Goal: Navigation & Orientation: Find specific page/section

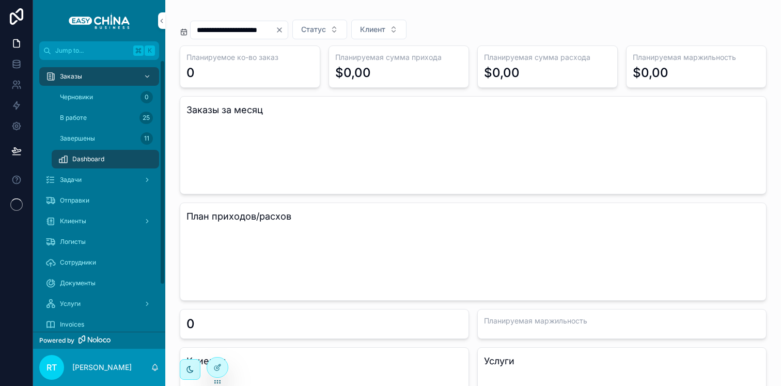
click at [204, 365] on h3 "Клиенты" at bounding box center [324, 361] width 276 height 14
click at [216, 366] on icon at bounding box center [216, 368] width 5 height 5
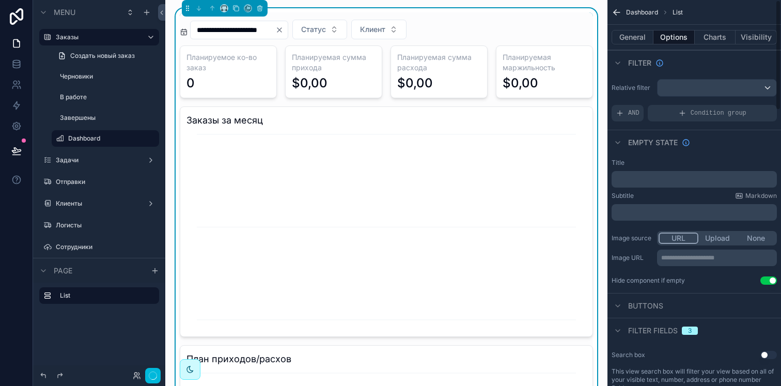
click at [712, 42] on button "Charts" at bounding box center [715, 37] width 41 height 14
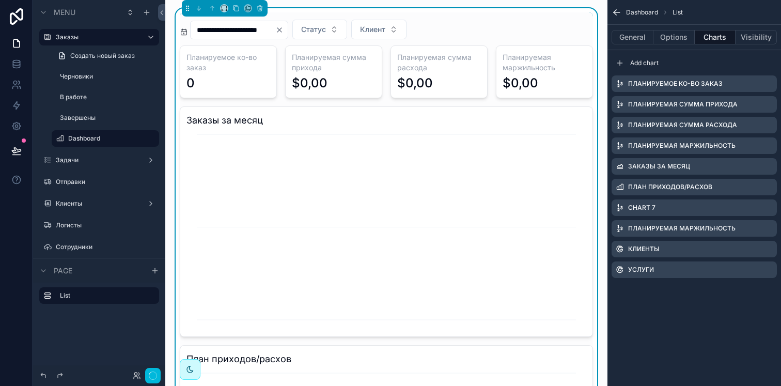
click at [623, 68] on div "scrollable content" at bounding box center [620, 63] width 12 height 12
click at [0, 0] on icon "scrollable content" at bounding box center [0, 0] width 0 height 0
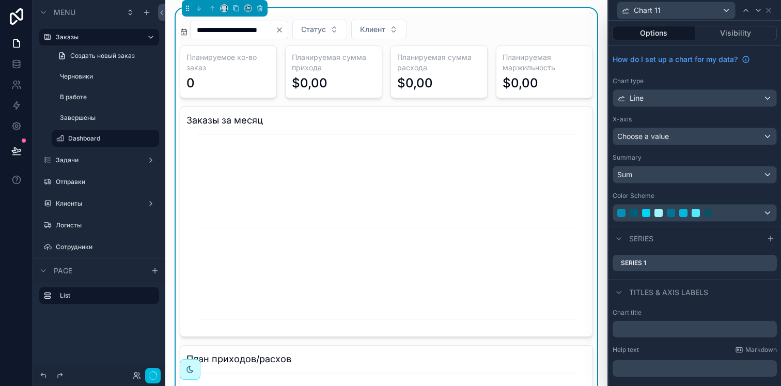
click at [664, 98] on div "Line" at bounding box center [694, 98] width 163 height 17
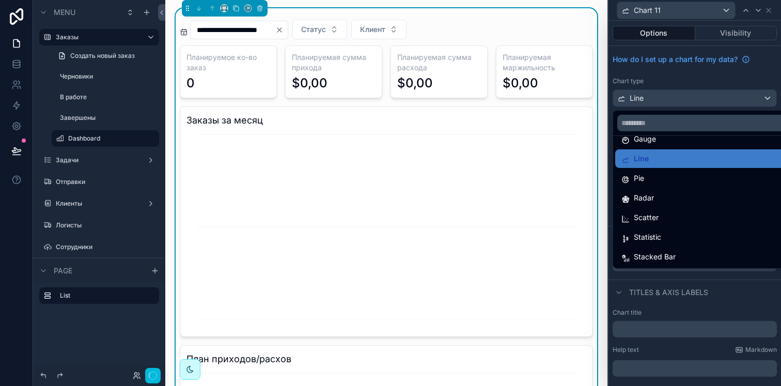
scroll to position [56, 0]
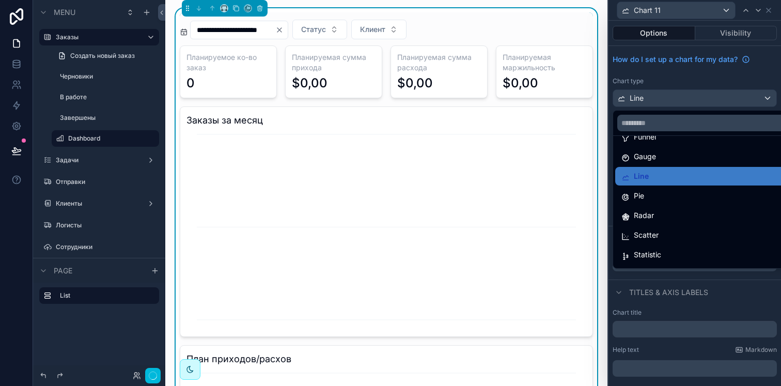
click at [678, 196] on div "Pie" at bounding box center [702, 196] width 163 height 12
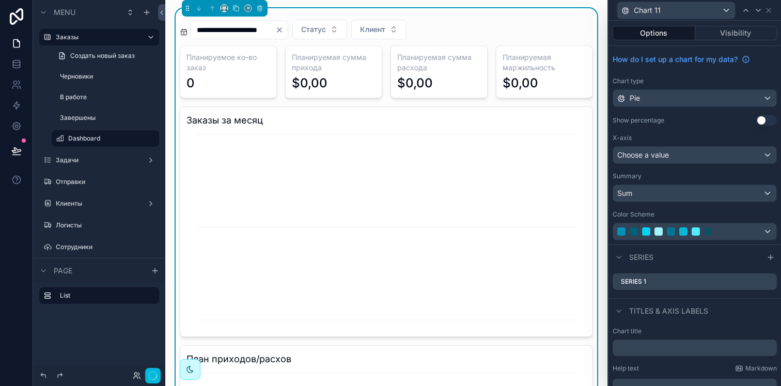
click at [678, 154] on div "Choose a value" at bounding box center [694, 155] width 163 height 17
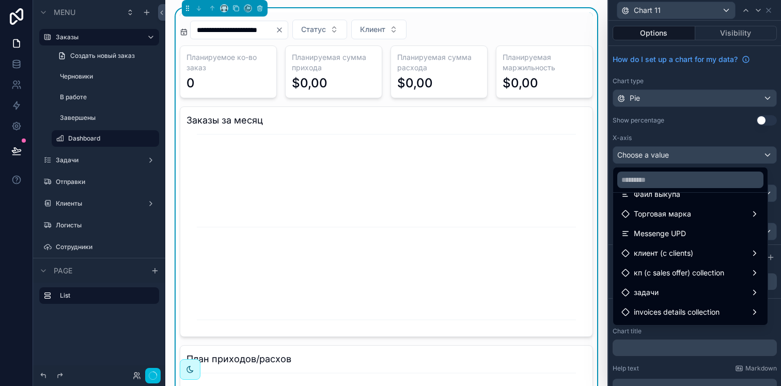
scroll to position [390, 0]
click at [675, 246] on span "клиент (с clients)" at bounding box center [663, 252] width 59 height 12
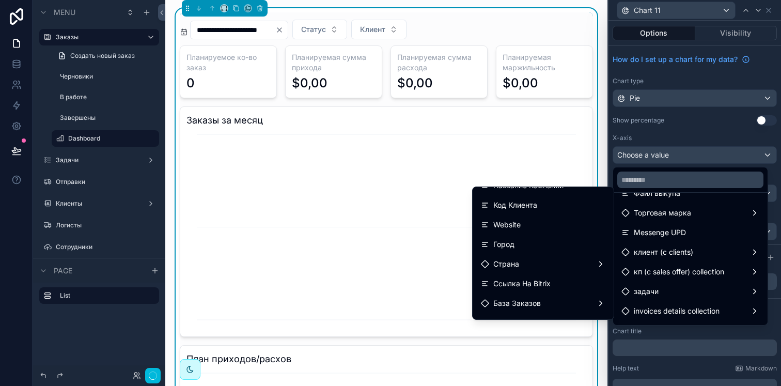
scroll to position [44, 0]
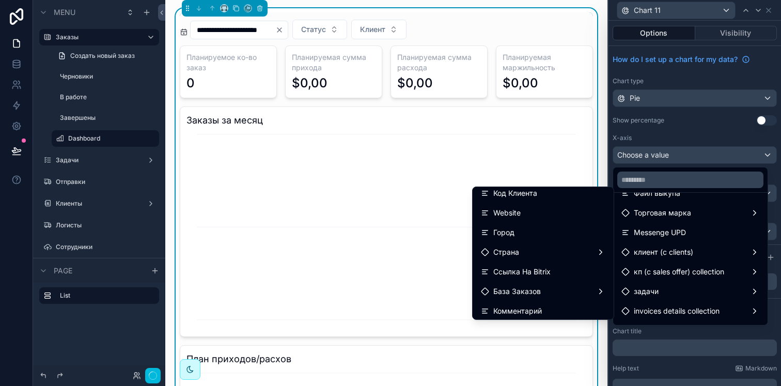
click at [537, 246] on div "Страна" at bounding box center [543, 252] width 124 height 12
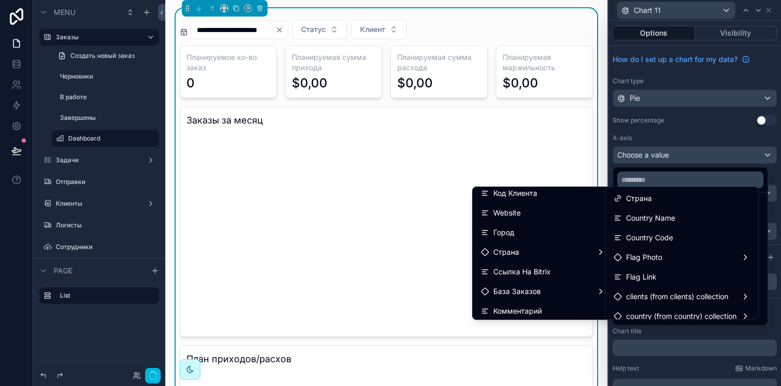
click at [650, 222] on span "Country Name" at bounding box center [650, 218] width 49 height 12
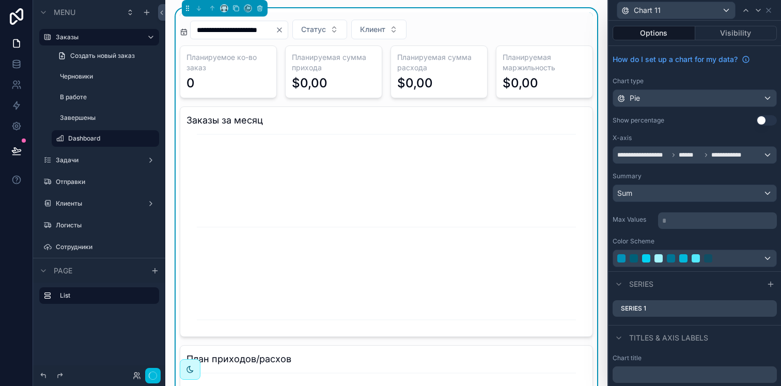
click at [675, 191] on div "Sum" at bounding box center [694, 193] width 163 height 17
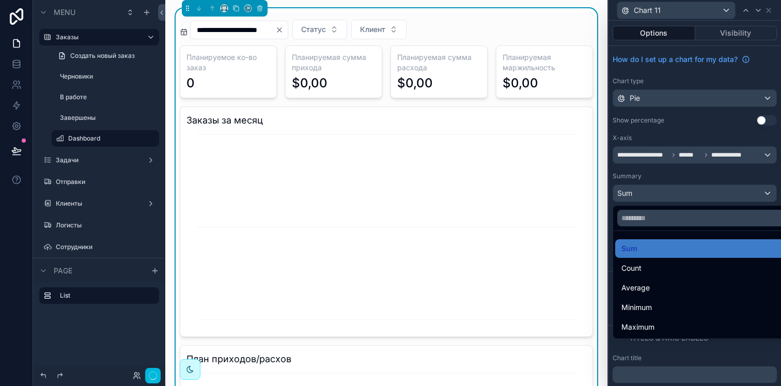
click at [662, 261] on div "Count" at bounding box center [702, 268] width 175 height 19
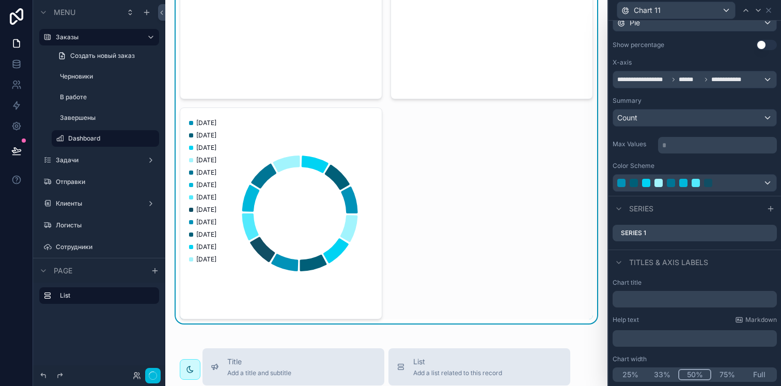
scroll to position [752, 0]
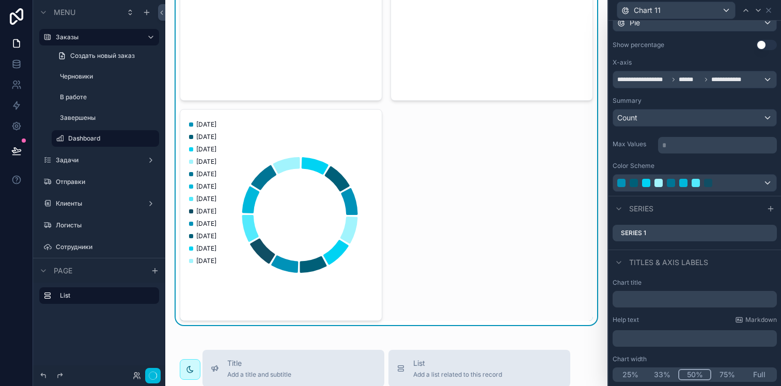
click at [0, 0] on icon at bounding box center [0, 0] width 0 height 0
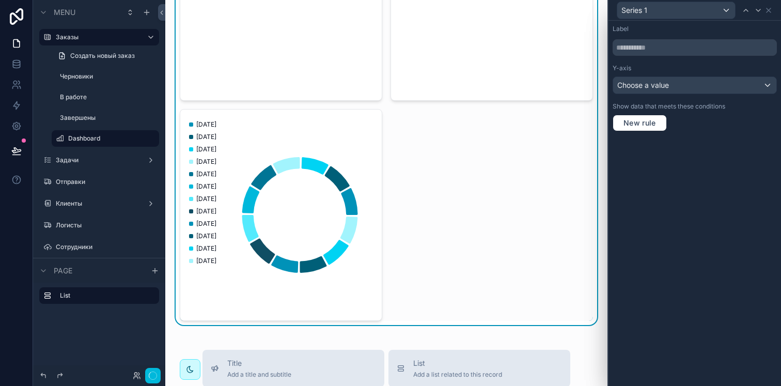
click at [695, 57] on div "Label Y-axis Choose a value Show data that meets these conditions New rule" at bounding box center [694, 78] width 173 height 115
click at [696, 55] on input "text" at bounding box center [695, 47] width 164 height 17
click at [676, 50] on input "text" at bounding box center [695, 47] width 164 height 17
click at [681, 84] on div "Choose a value" at bounding box center [694, 85] width 163 height 17
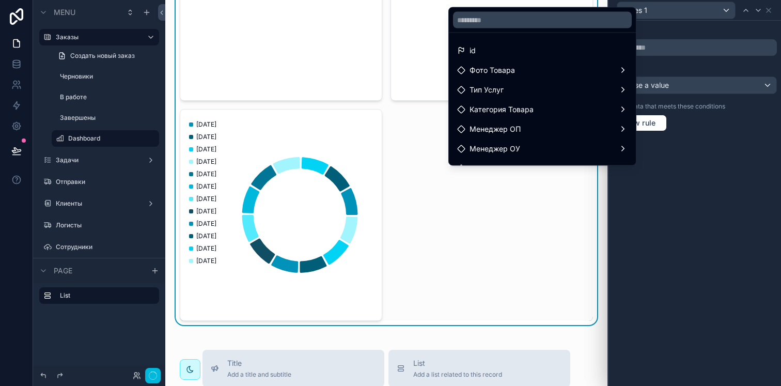
click at [533, 43] on div "id" at bounding box center [542, 50] width 183 height 19
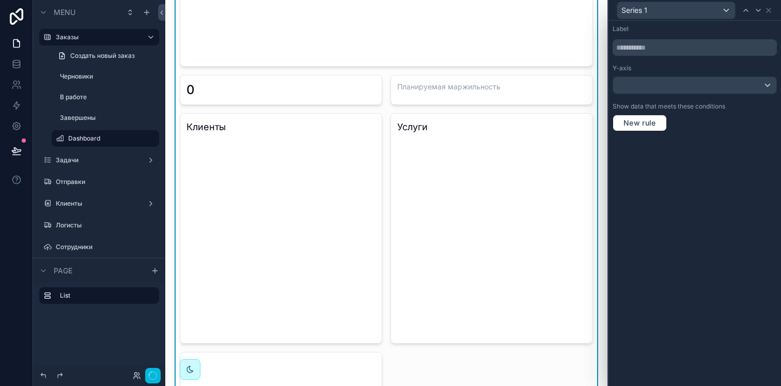
scroll to position [623, 0]
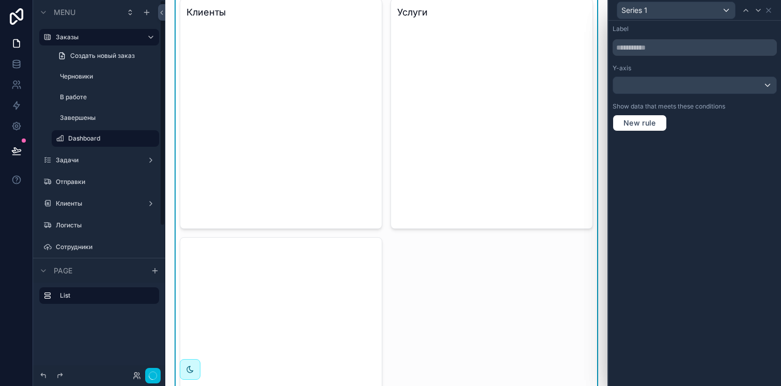
click at [151, 374] on icon "button" at bounding box center [153, 375] width 8 height 8
click at [153, 379] on circle "button" at bounding box center [153, 375] width 8 height 8
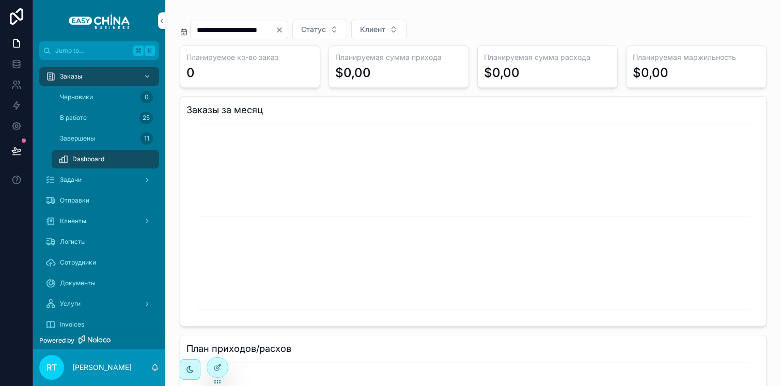
click at [223, 372] on div at bounding box center [217, 367] width 21 height 20
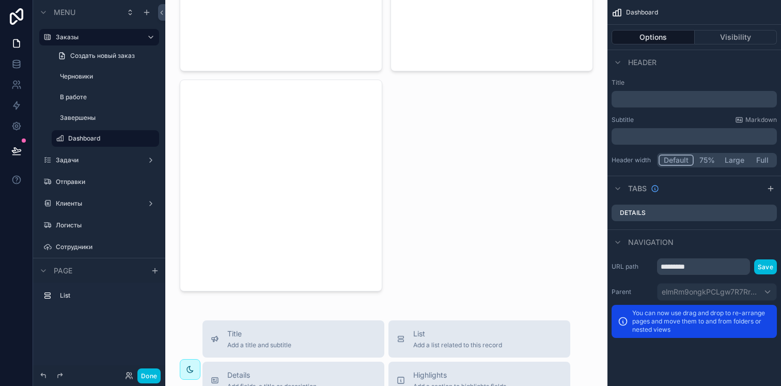
scroll to position [810, 0]
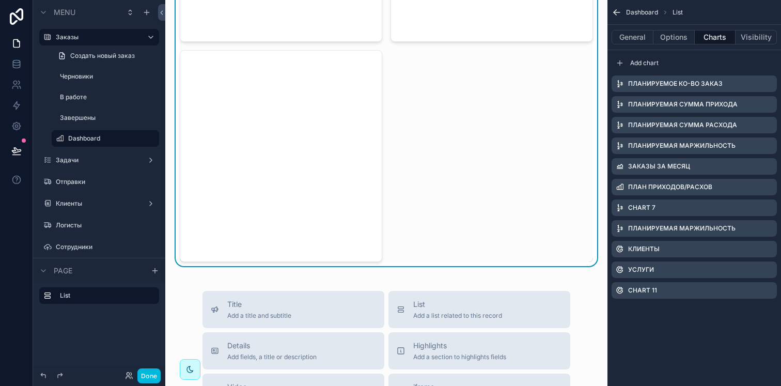
click at [0, 0] on icon "scrollable content" at bounding box center [0, 0] width 0 height 0
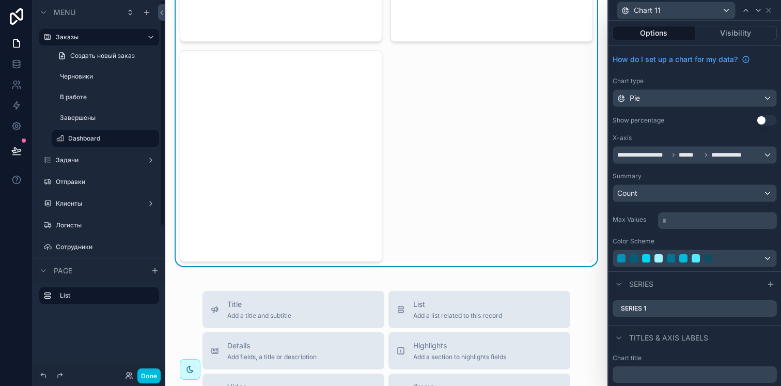
click at [148, 380] on button "Done" at bounding box center [148, 375] width 23 height 15
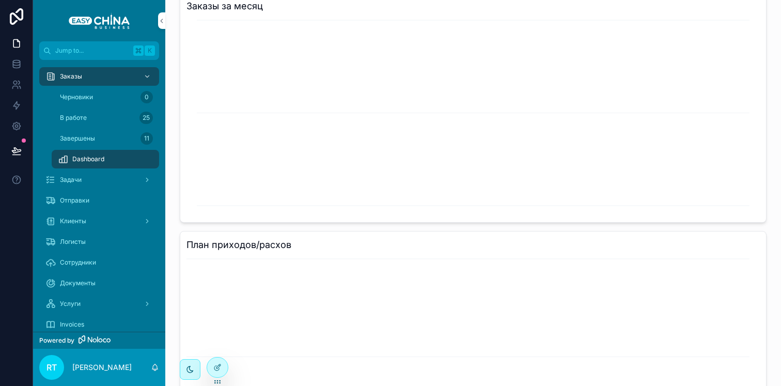
scroll to position [0, 0]
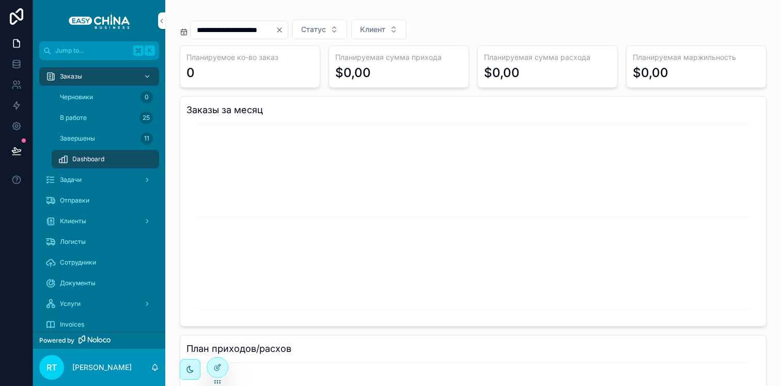
click at [288, 29] on button "Clear" at bounding box center [281, 30] width 12 height 8
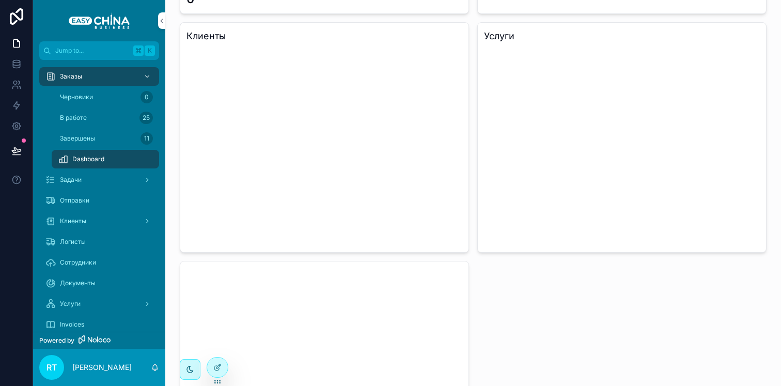
scroll to position [643, 0]
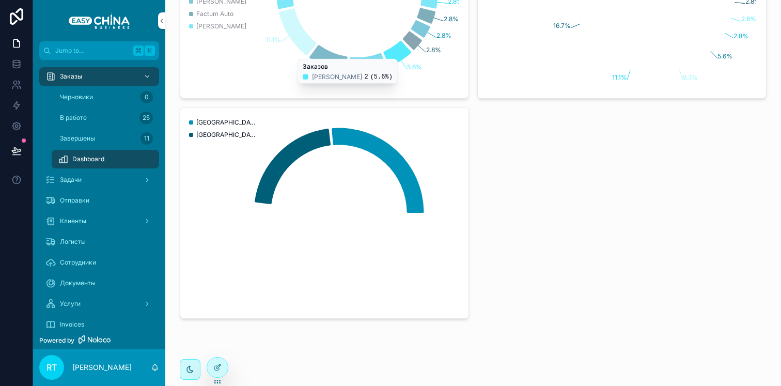
scroll to position [775, 0]
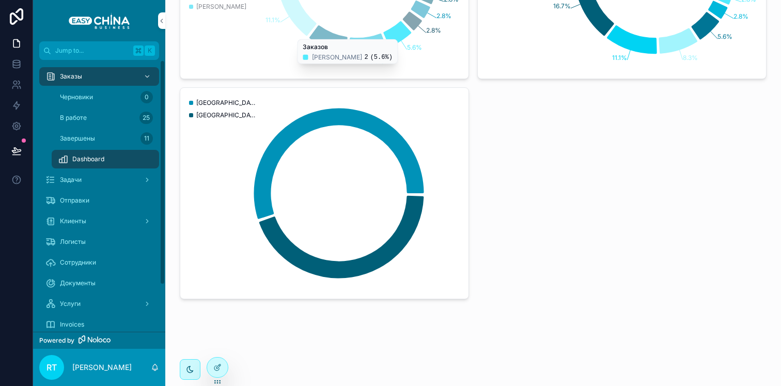
click at [217, 360] on div at bounding box center [217, 367] width 21 height 20
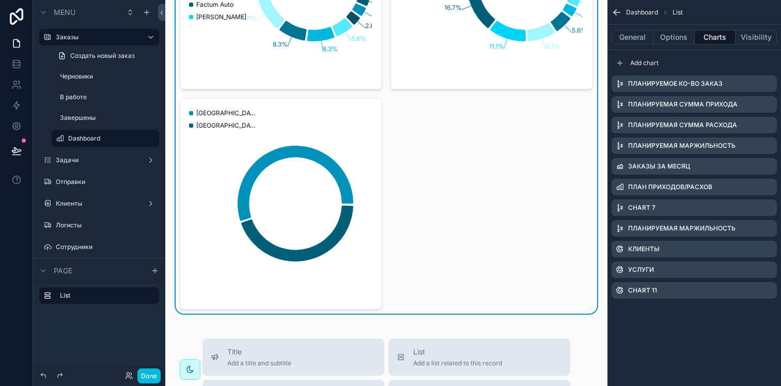
click at [0, 0] on icon "scrollable content" at bounding box center [0, 0] width 0 height 0
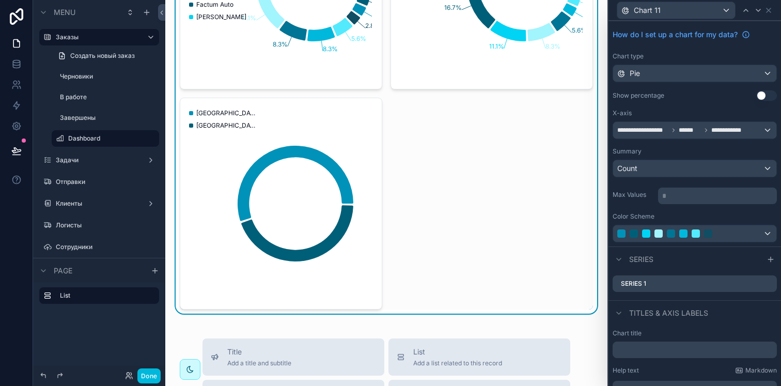
scroll to position [25, 0]
click at [0, 0] on icon at bounding box center [0, 0] width 0 height 0
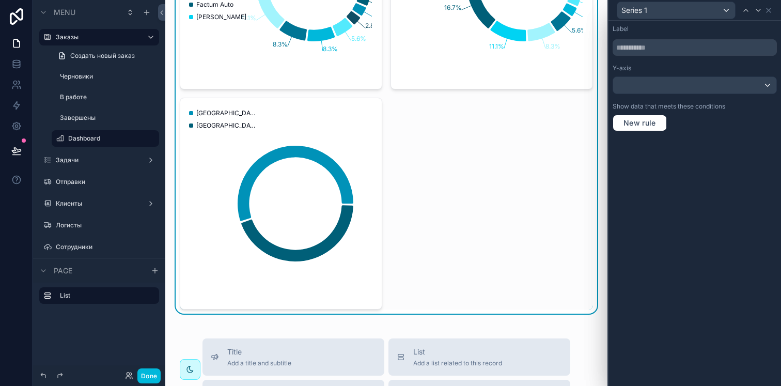
click at [638, 50] on input "text" at bounding box center [695, 47] width 164 height 17
type input "*"
type input "******"
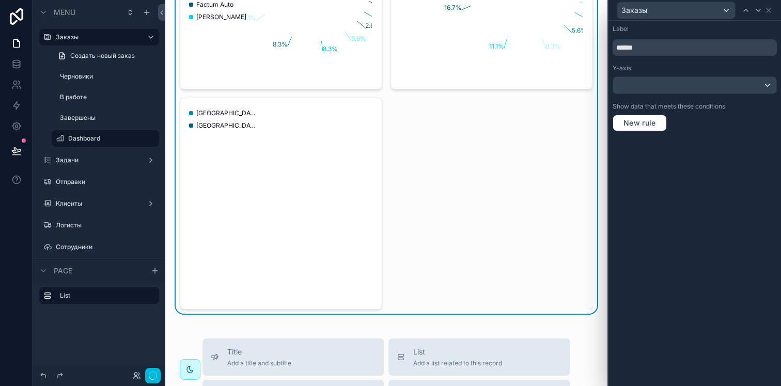
click at [700, 145] on div "Label ****** Y-axis Show data that meets these conditions New rule" at bounding box center [694, 203] width 173 height 365
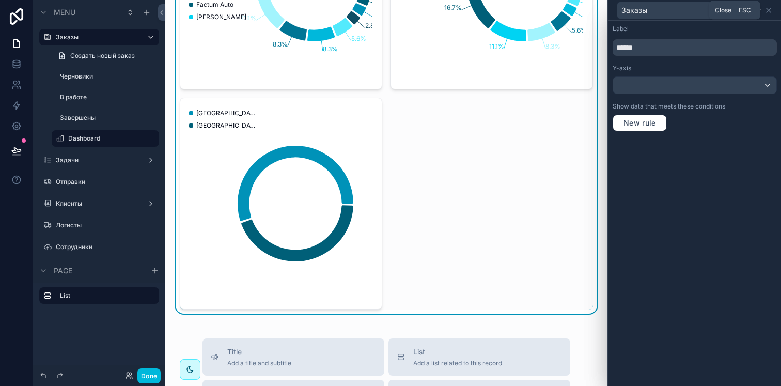
click at [768, 7] on icon at bounding box center [768, 10] width 8 height 8
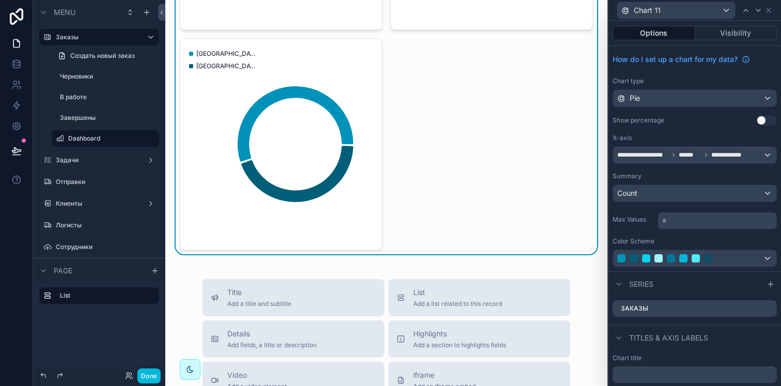
scroll to position [836, 0]
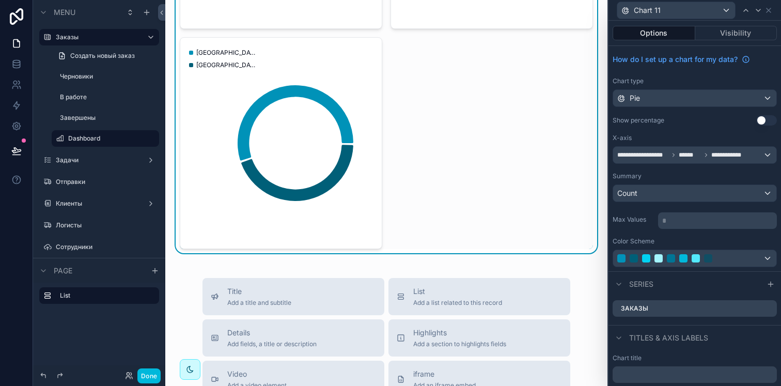
click at [757, 121] on button "Use setting" at bounding box center [766, 120] width 21 height 10
click at [150, 377] on button "Done" at bounding box center [148, 375] width 23 height 15
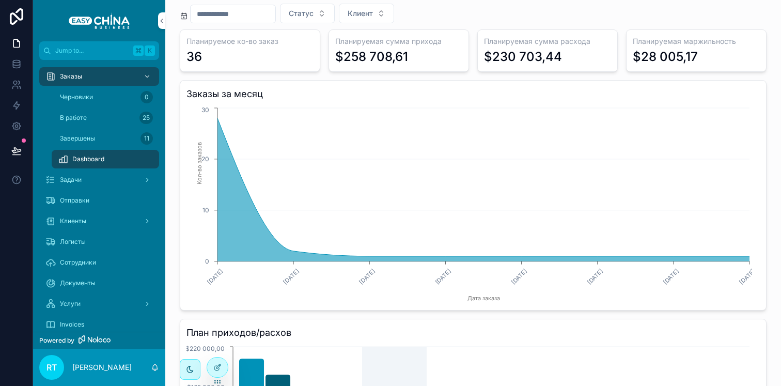
scroll to position [0, 0]
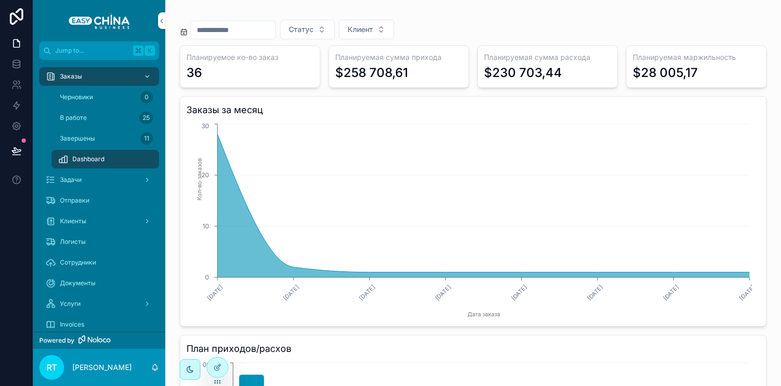
click at [87, 177] on div "Задачи" at bounding box center [98, 179] width 107 height 17
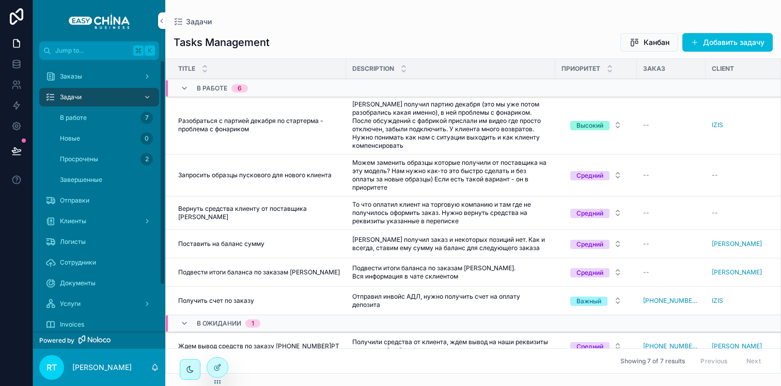
click at [96, 76] on div "Заказы" at bounding box center [98, 76] width 107 height 17
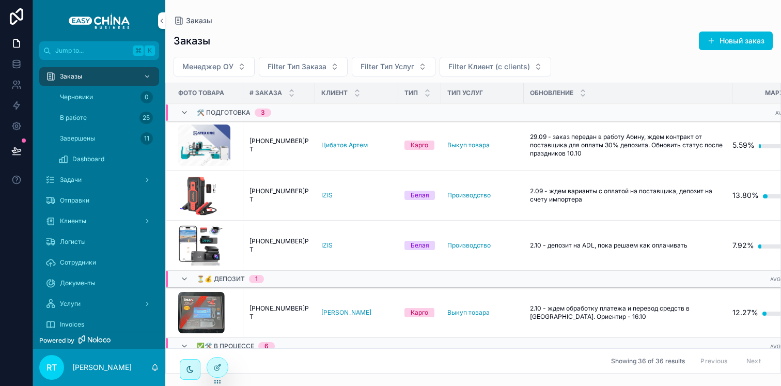
click at [292, 146] on span "[PHONE_NUMBER]РТ" at bounding box center [278, 145] width 59 height 17
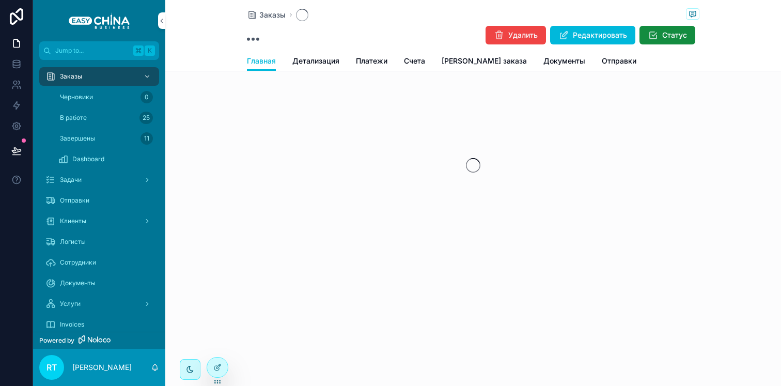
click at [316, 59] on span "Детализация" at bounding box center [315, 61] width 47 height 10
click at [268, 62] on span "Главная" at bounding box center [261, 61] width 29 height 10
click at [95, 78] on div "Заказы" at bounding box center [98, 76] width 107 height 17
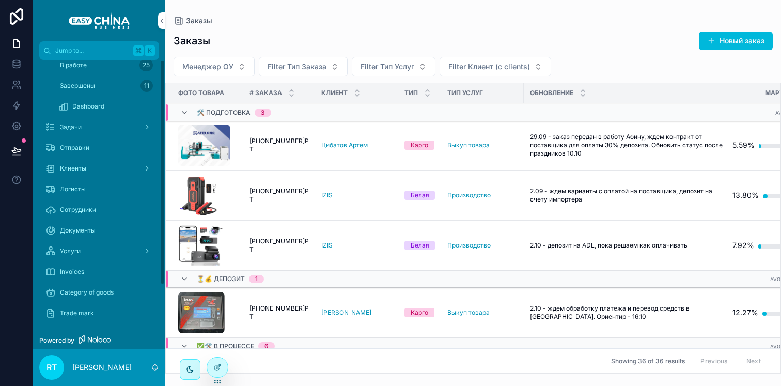
scroll to position [57, 0]
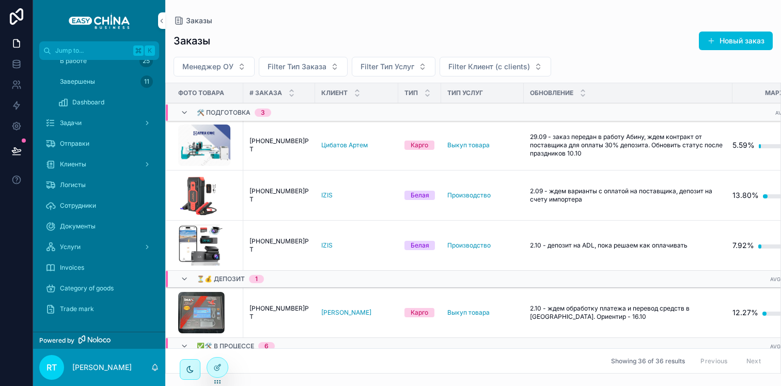
click at [103, 250] on div "Услуги" at bounding box center [98, 247] width 107 height 17
